Goal: Contribute content: Add original content to the website for others to see

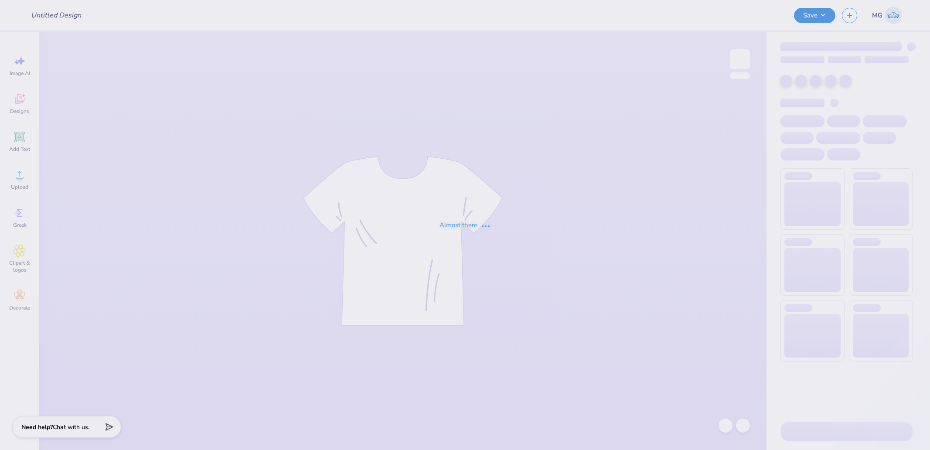
type input "mens weekend"
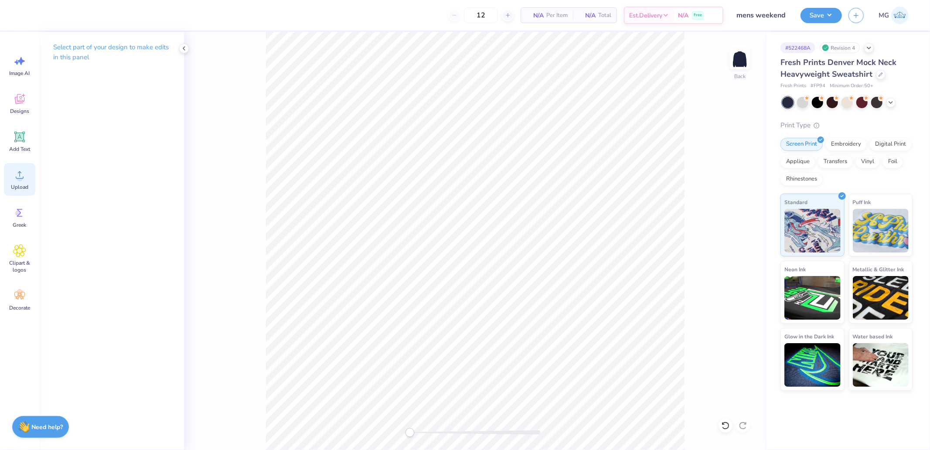
click at [15, 184] on span "Upload" at bounding box center [19, 187] width 17 height 7
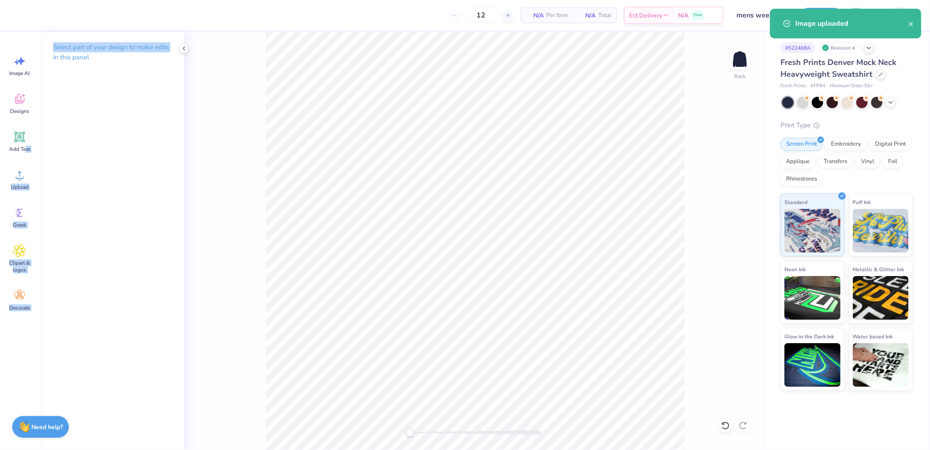
drag, startPoint x: 25, startPoint y: 149, endPoint x: 51, endPoint y: 174, distance: 36.1
click at [53, 174] on div "12 N/A Per Item N/A Total Est. Delivery N/A Free Design Title mens weekend Save…" at bounding box center [465, 225] width 930 height 450
click at [16, 184] on span "Upload" at bounding box center [19, 187] width 17 height 7
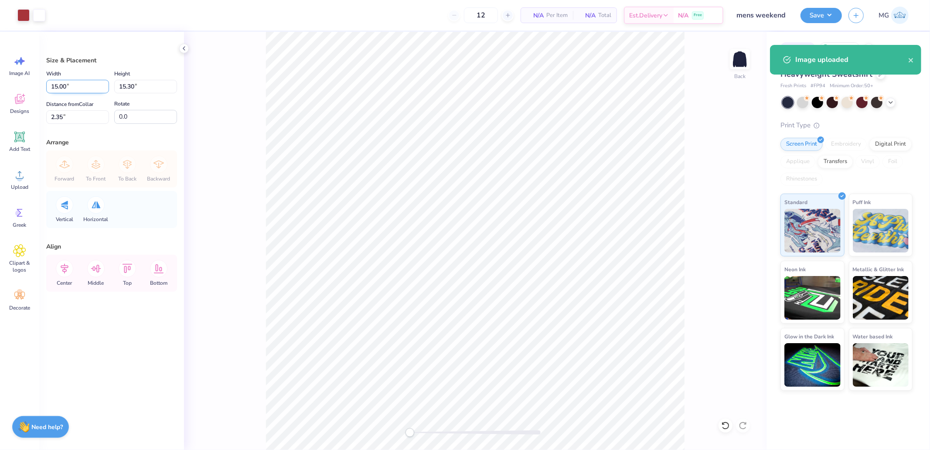
click at [86, 85] on input "15.00" at bounding box center [77, 87] width 63 height 14
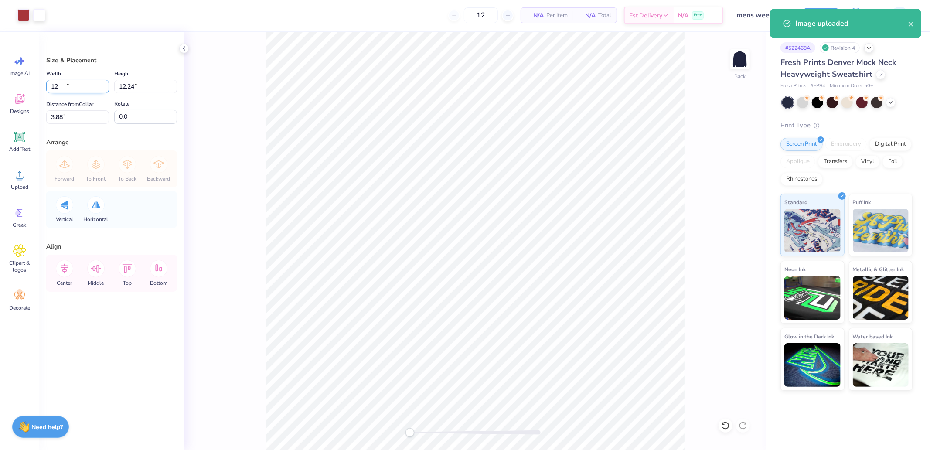
type input "12.00"
type input "12.24"
click at [71, 110] on input "3.88" at bounding box center [77, 117] width 63 height 14
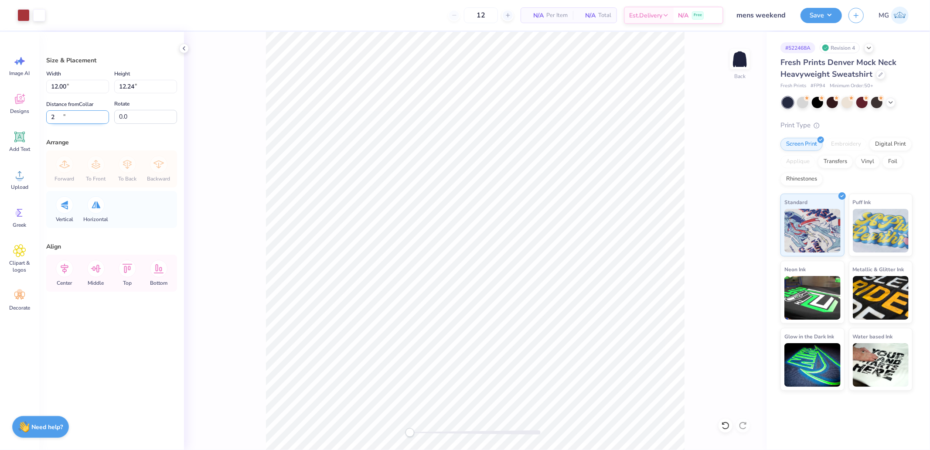
type input "2"
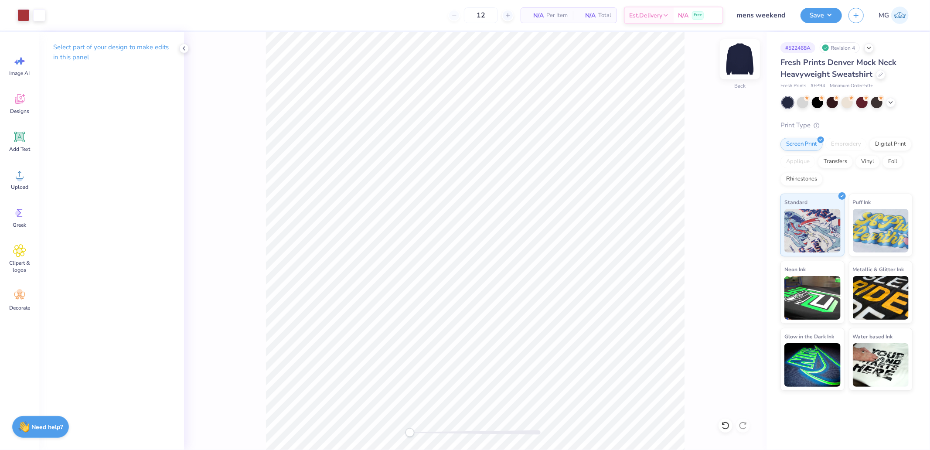
click at [751, 62] on img at bounding box center [739, 59] width 35 height 35
click at [20, 186] on span "Upload" at bounding box center [19, 187] width 17 height 7
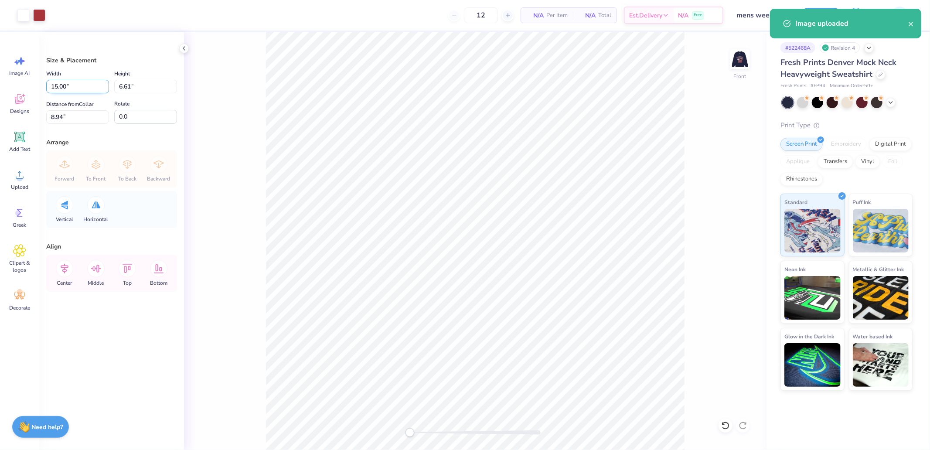
click at [84, 89] on input "15.00" at bounding box center [77, 87] width 63 height 14
type input "12.00"
type input "5.29"
click at [80, 110] on input "9.61" at bounding box center [77, 117] width 63 height 14
type input "3"
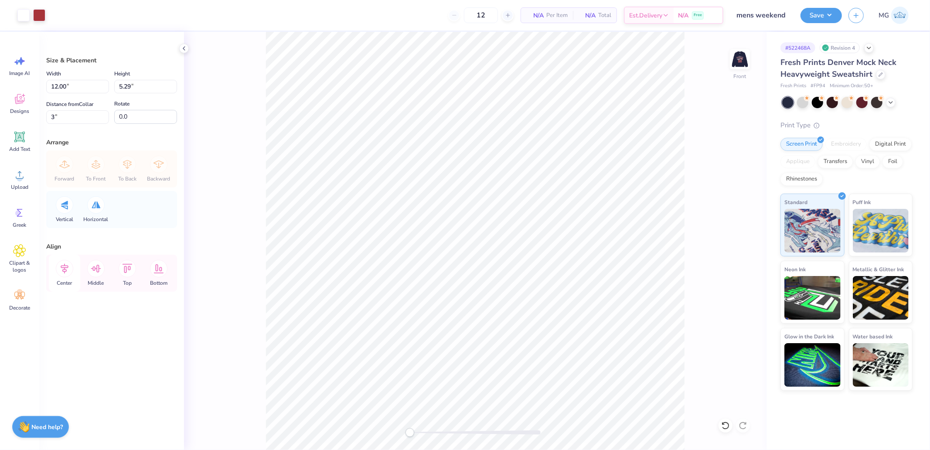
click at [64, 272] on icon at bounding box center [64, 268] width 17 height 17
click at [66, 271] on icon at bounding box center [64, 268] width 17 height 17
drag, startPoint x: 62, startPoint y: 268, endPoint x: 133, endPoint y: 259, distance: 71.1
click at [62, 268] on icon at bounding box center [65, 269] width 8 height 10
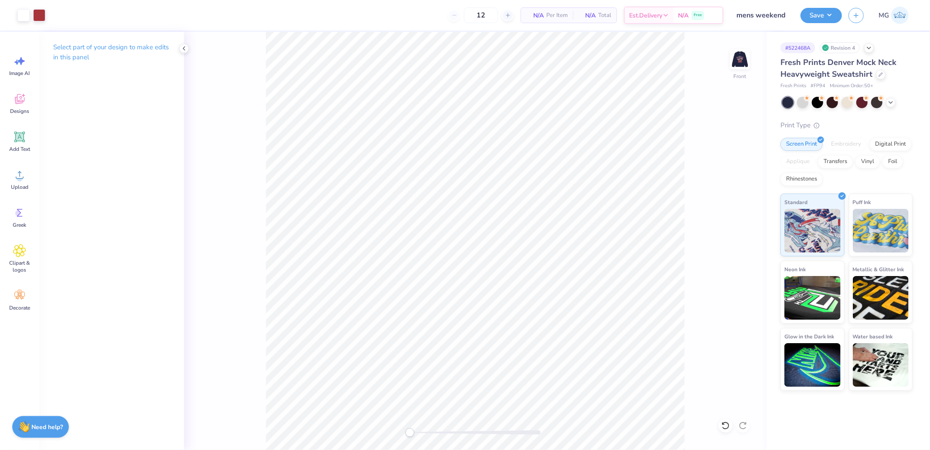
click at [723, 58] on div "Front" at bounding box center [475, 241] width 582 height 418
click at [739, 57] on img at bounding box center [739, 59] width 35 height 35
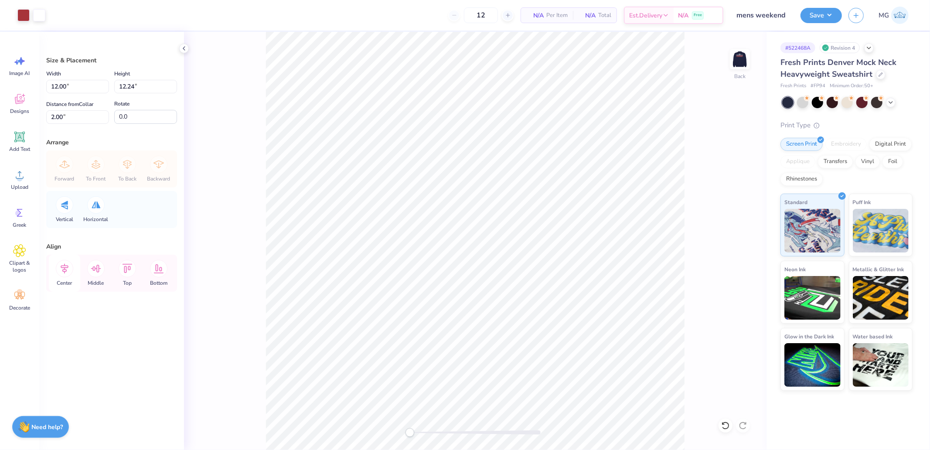
click at [65, 268] on icon at bounding box center [65, 269] width 8 height 10
drag, startPoint x: 68, startPoint y: 119, endPoint x: 44, endPoint y: 119, distance: 23.5
click at [46, 119] on input "2.00" at bounding box center [77, 117] width 63 height 14
type input "0.5"
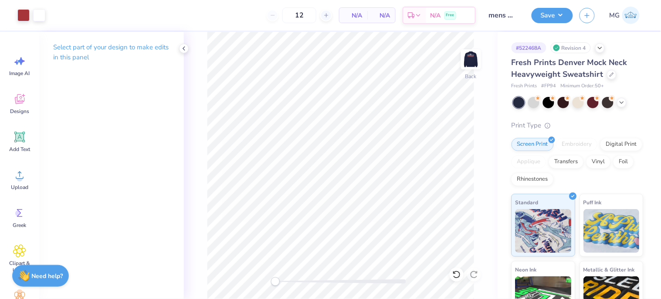
click at [557, 4] on div "Save MG" at bounding box center [596, 15] width 129 height 31
click at [556, 24] on div "Save MG" at bounding box center [596, 15] width 129 height 31
click at [557, 22] on button "Save" at bounding box center [552, 14] width 41 height 15
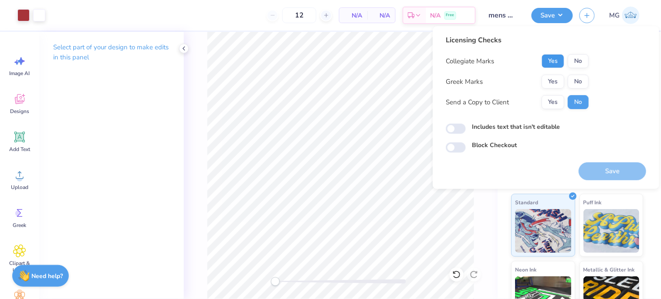
click at [549, 67] on button "Yes" at bounding box center [553, 61] width 23 height 14
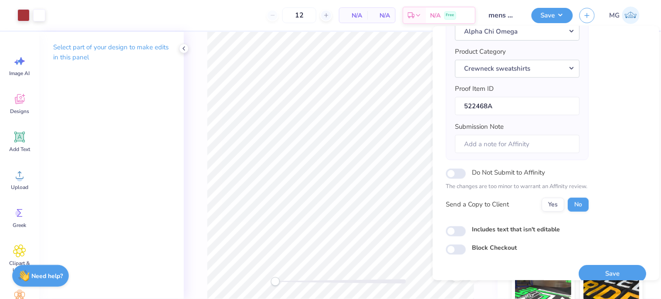
scroll to position [103, 0]
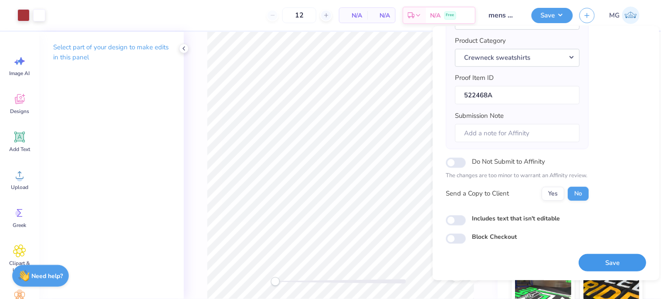
click at [606, 266] on button "Save" at bounding box center [613, 263] width 68 height 18
